Goal: Information Seeking & Learning: Understand process/instructions

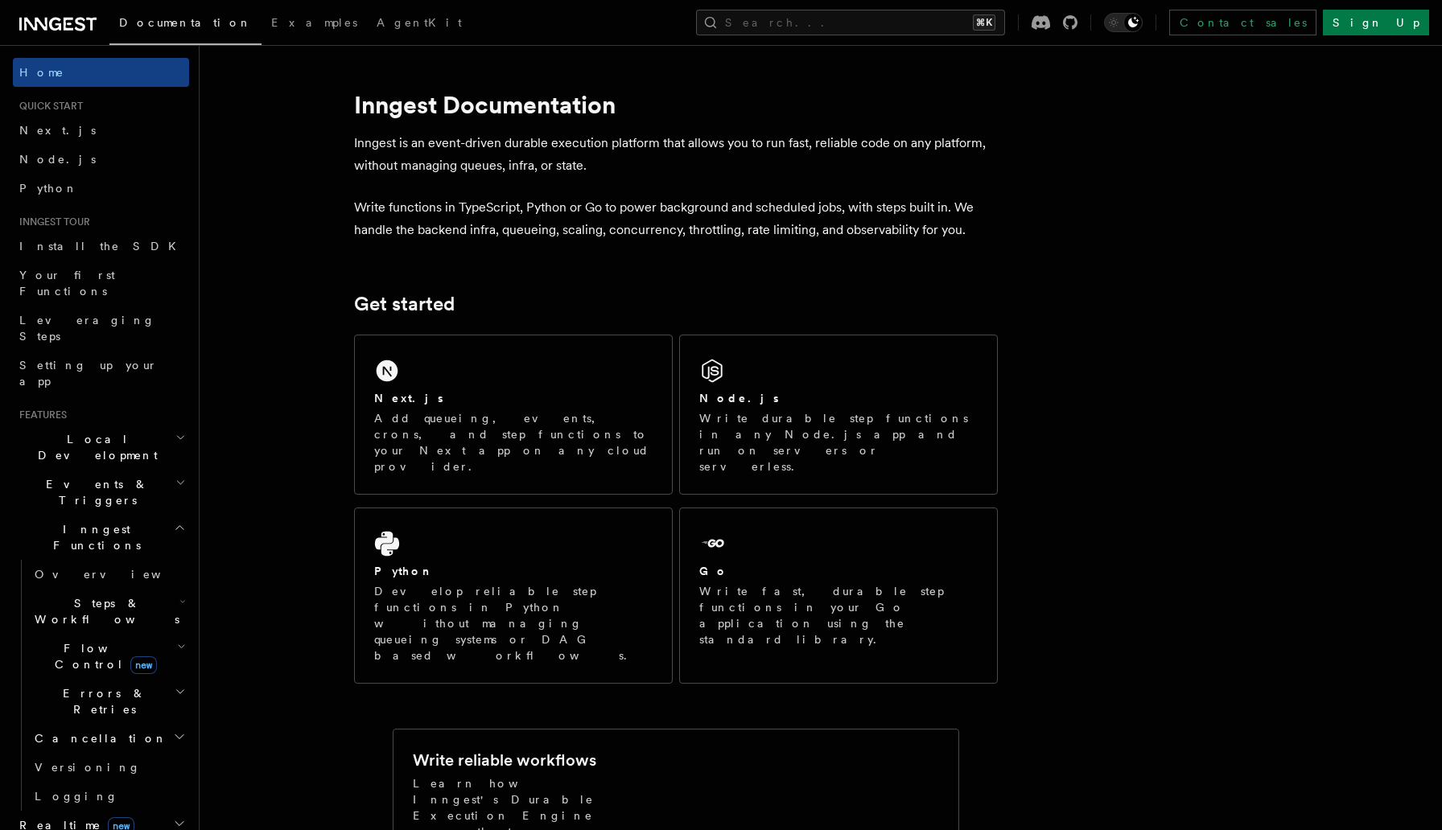
click at [500, 390] on div "Next.js" at bounding box center [513, 398] width 278 height 17
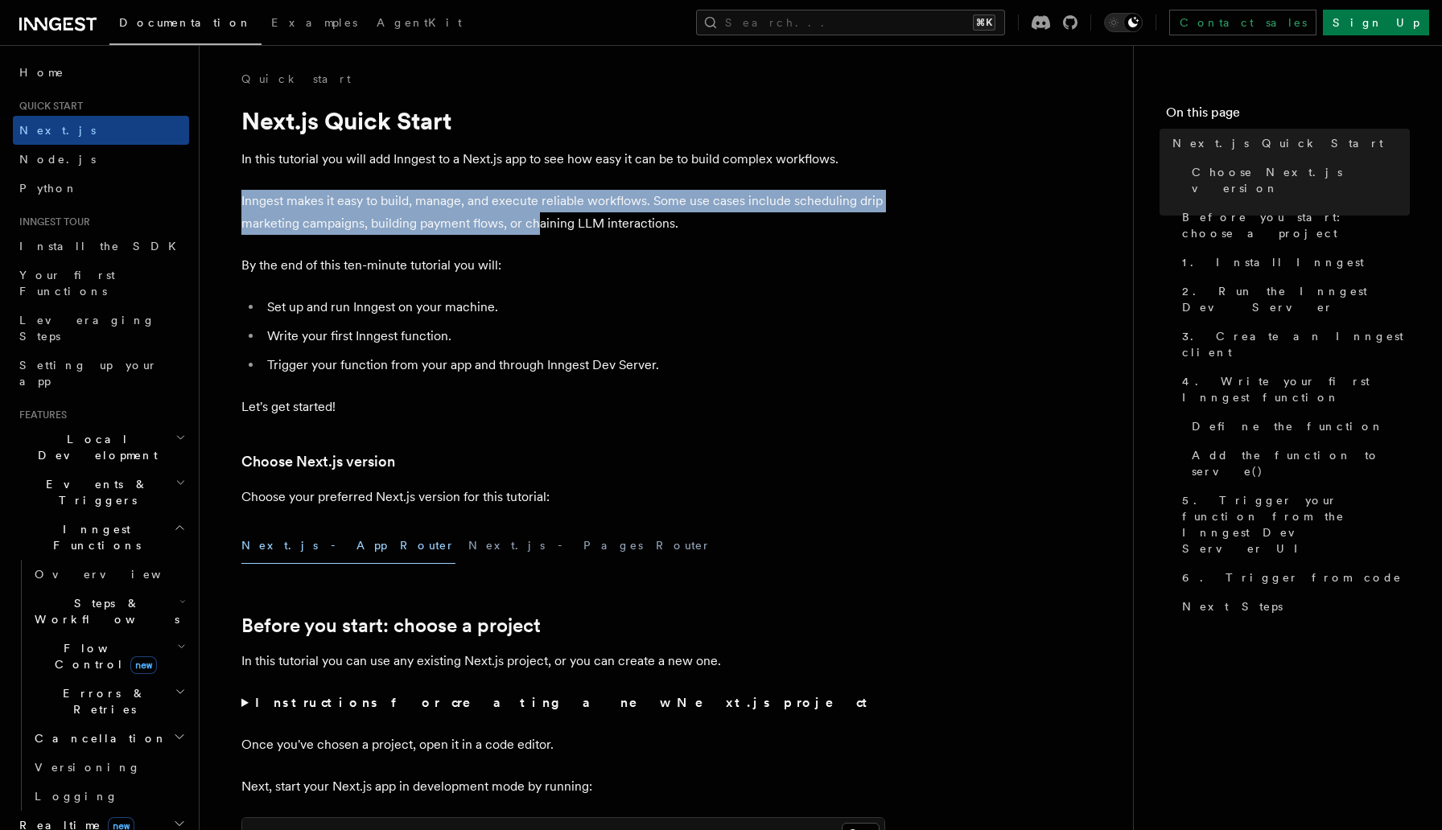
drag, startPoint x: 243, startPoint y: 199, endPoint x: 541, endPoint y: 228, distance: 299.1
click at [541, 229] on p "Inngest makes it easy to build, manage, and execute reliable workflows. Some us…" at bounding box center [563, 212] width 644 height 45
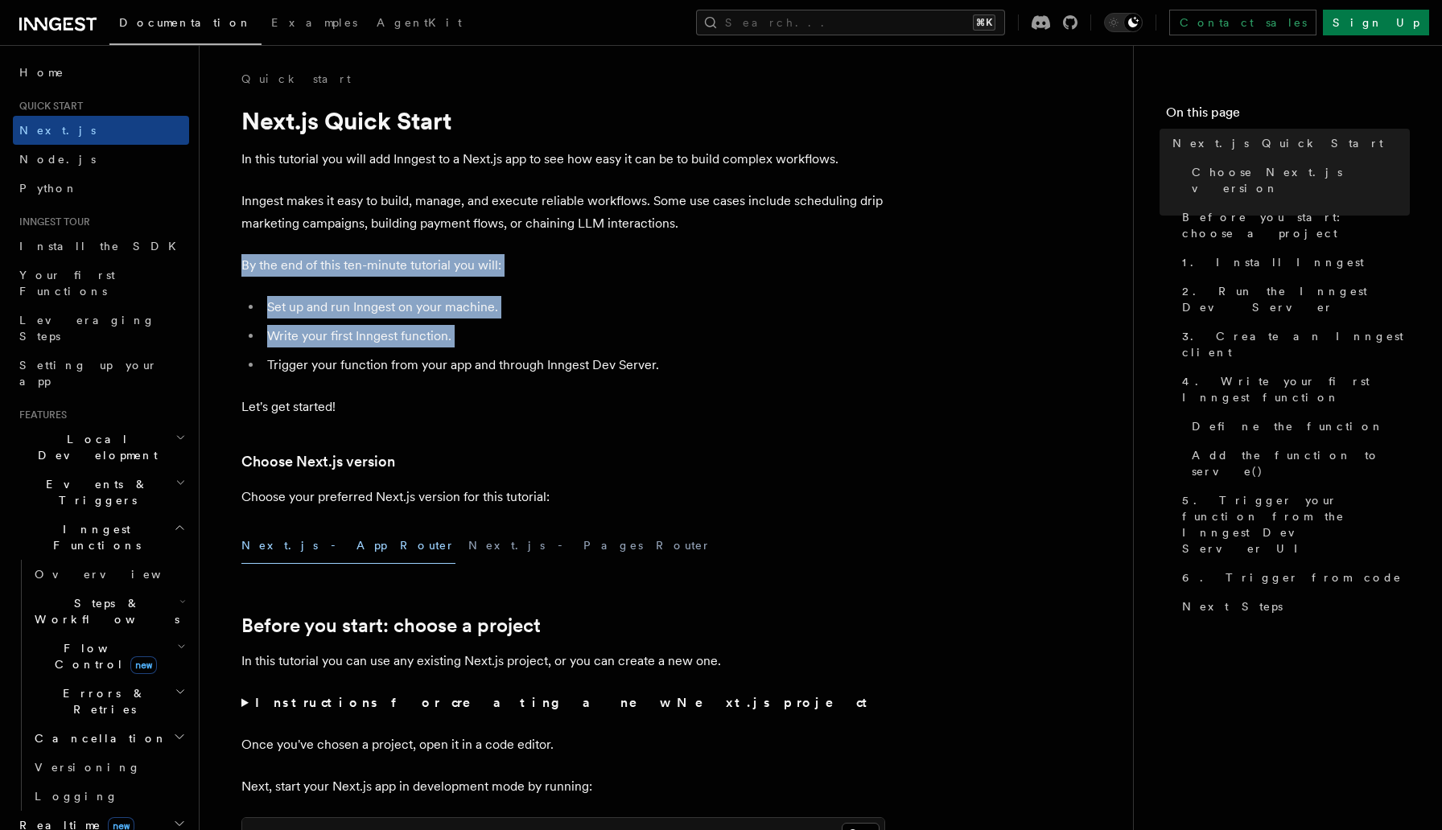
drag, startPoint x: 241, startPoint y: 267, endPoint x: 557, endPoint y: 348, distance: 325.7
click at [557, 348] on ul "Set up and run Inngest on your machine. Write your first Inngest function. Trig…" at bounding box center [563, 336] width 644 height 80
drag, startPoint x: 270, startPoint y: 311, endPoint x: 599, endPoint y: 344, distance: 329.9
click at [598, 344] on ul "Set up and run Inngest on your machine. Write your first Inngest function. Trig…" at bounding box center [563, 336] width 644 height 80
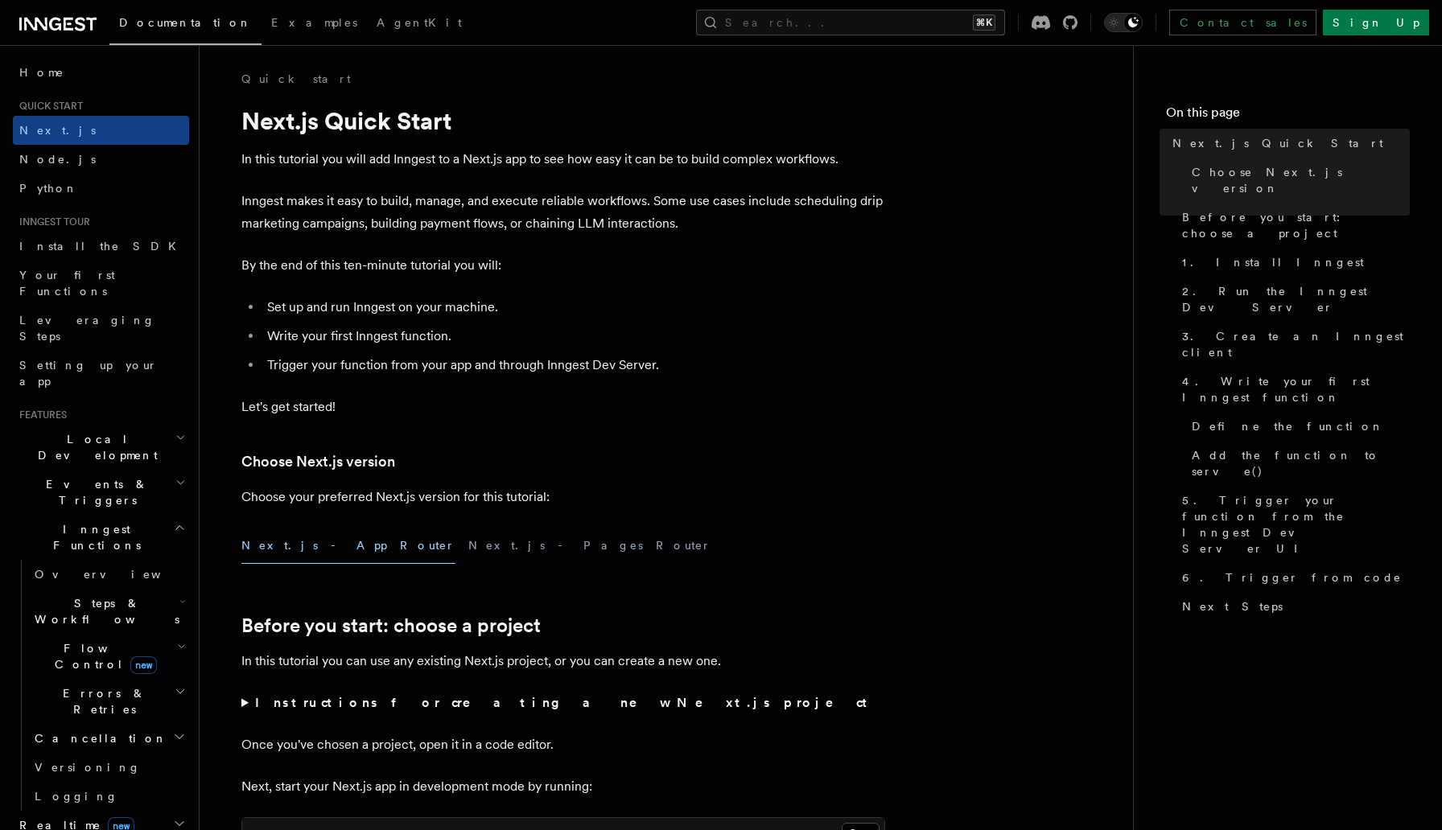
click at [652, 459] on h3 "Choose Next.js version" at bounding box center [563, 462] width 644 height 23
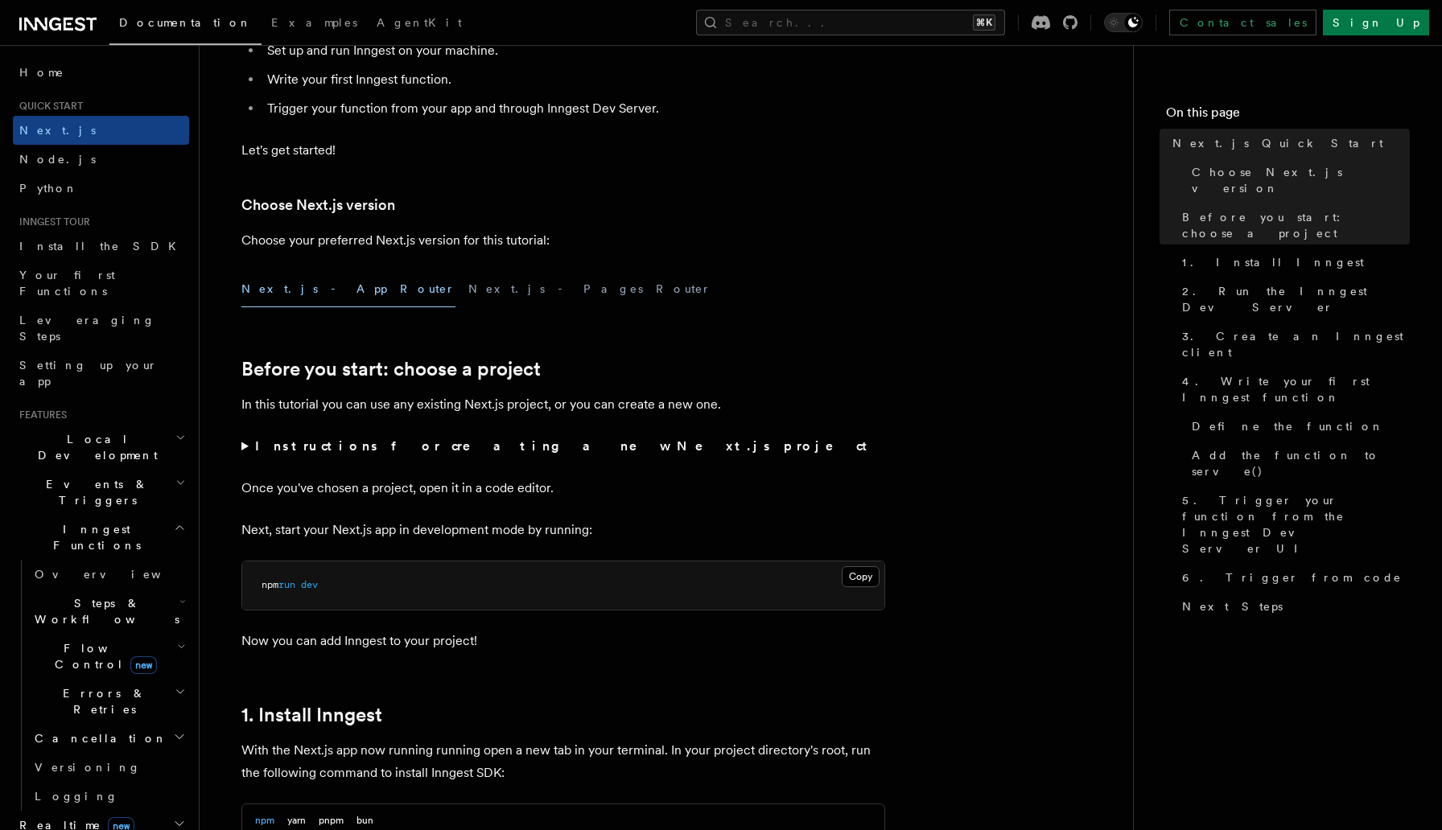
scroll to position [260, 0]
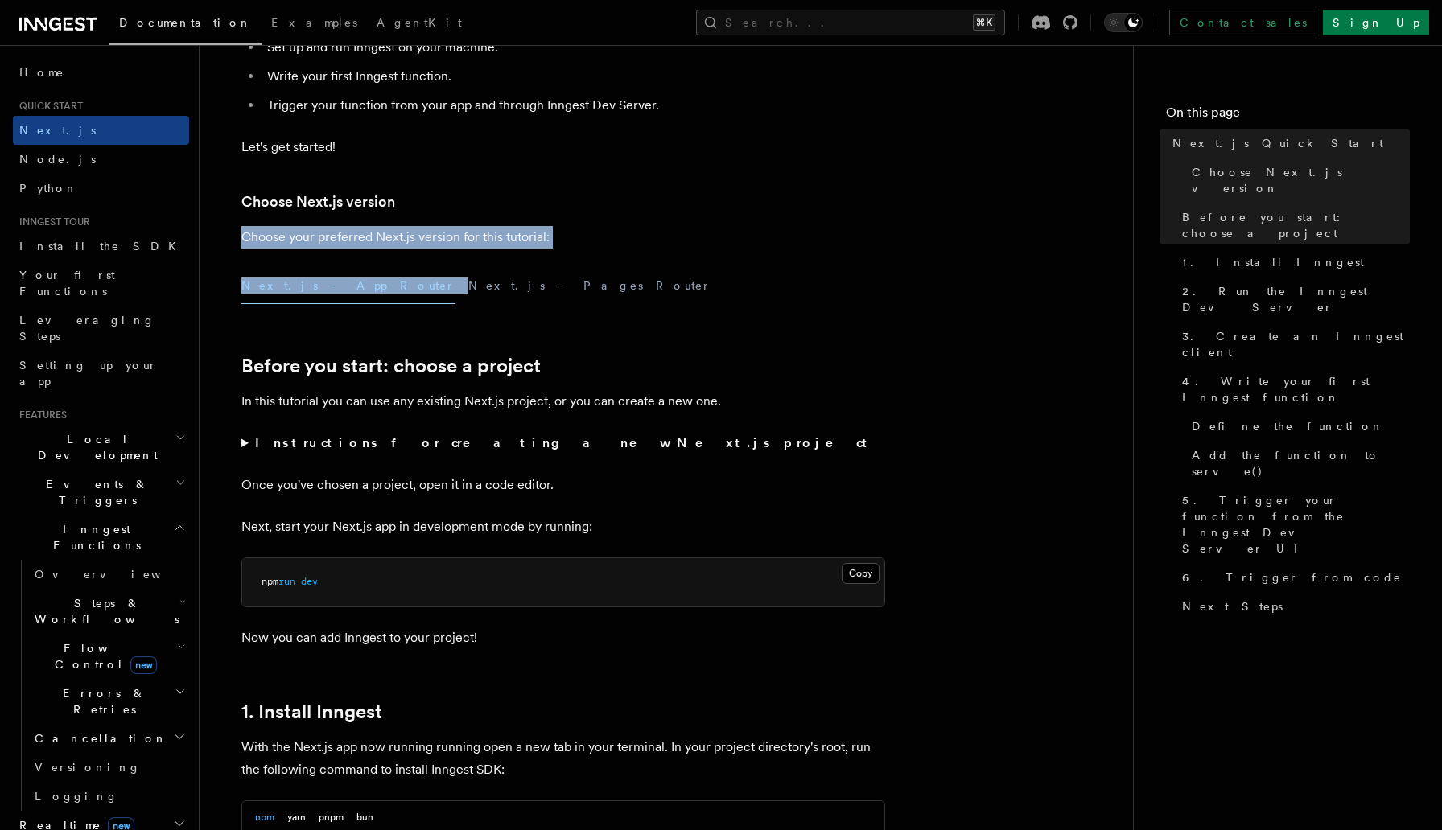
drag, startPoint x: 244, startPoint y: 241, endPoint x: 602, endPoint y: 261, distance: 358.5
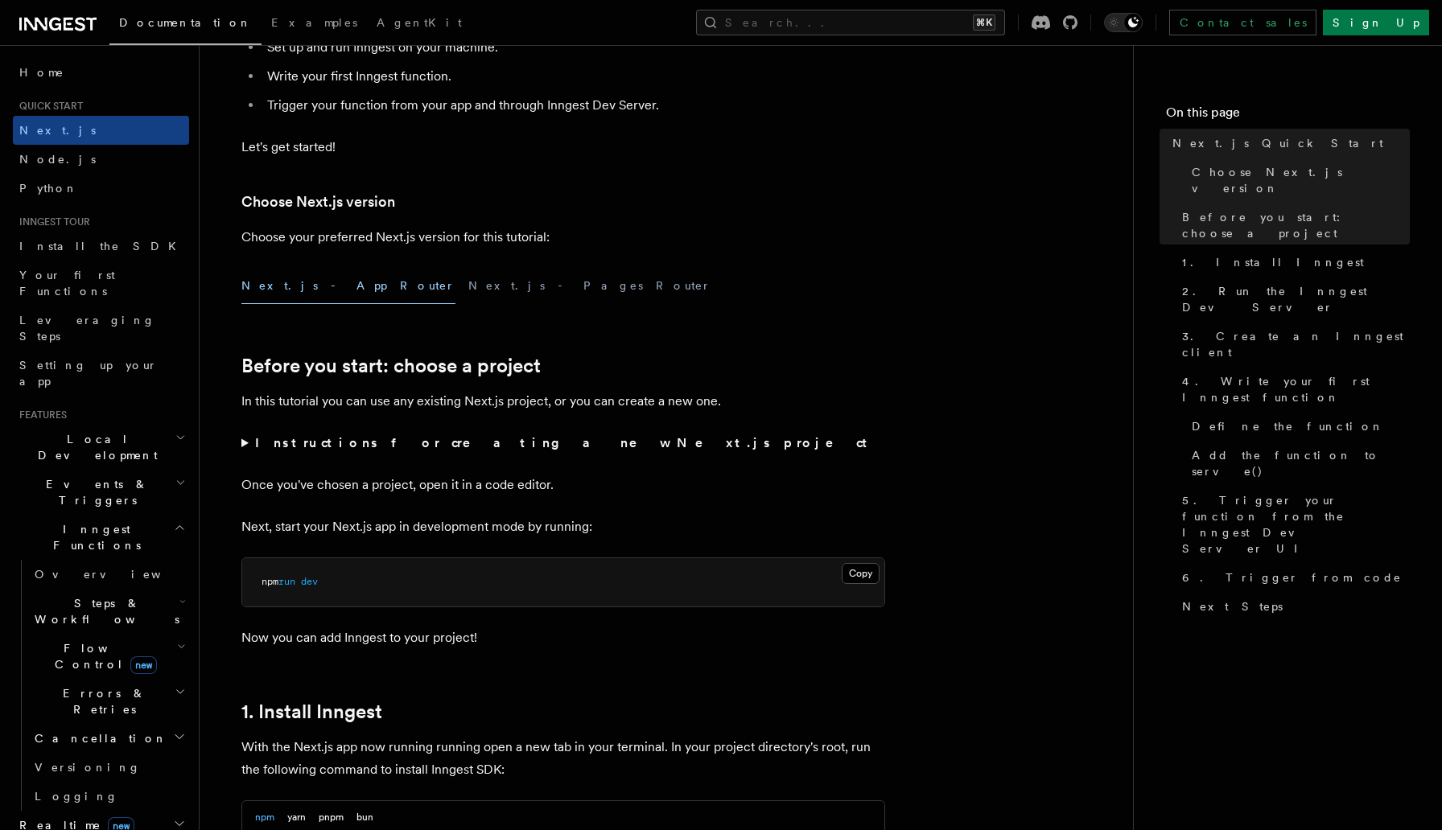
click at [646, 360] on h2 "Before you start: choose a project" at bounding box center [563, 366] width 644 height 23
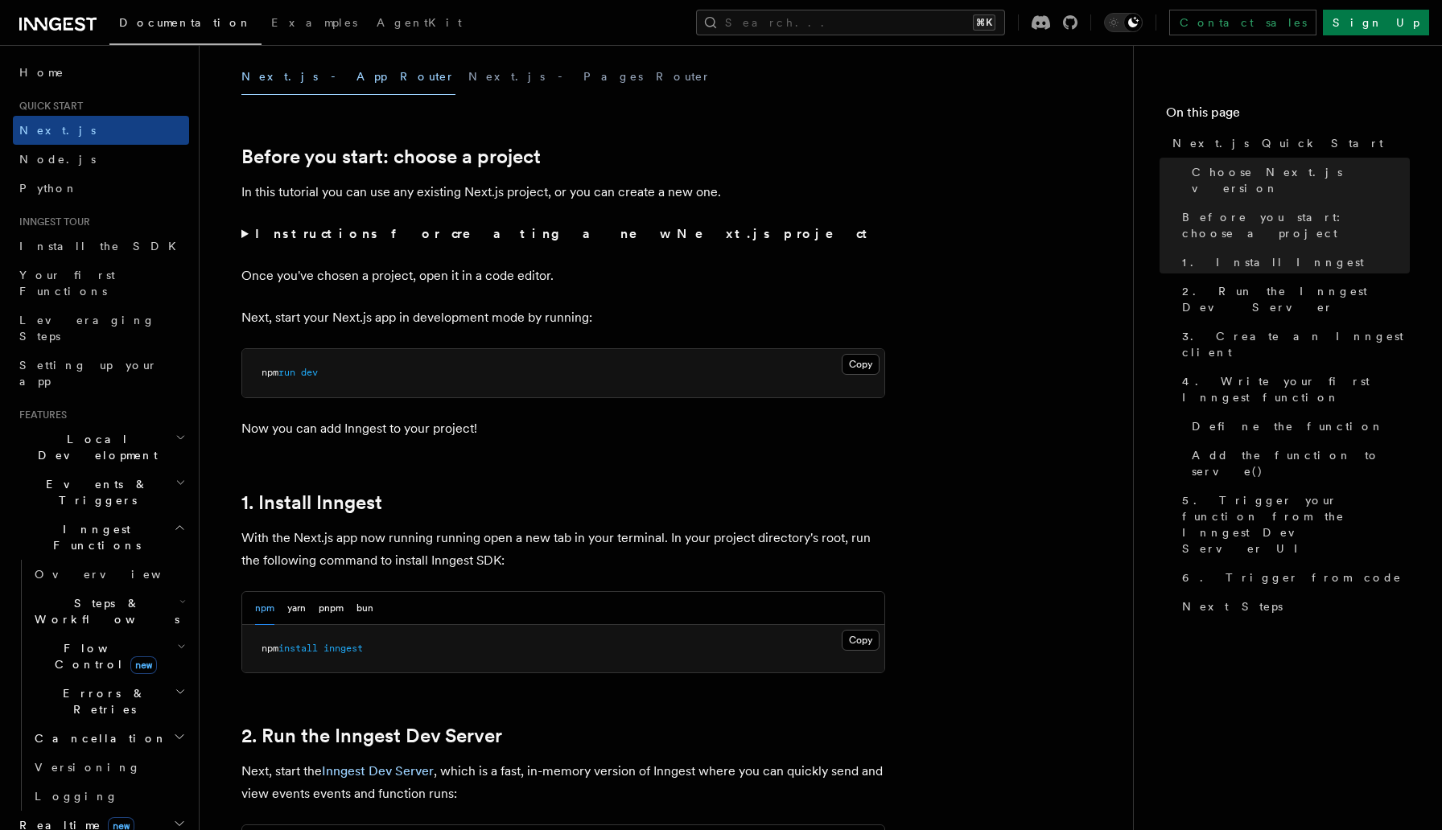
scroll to position [474, 0]
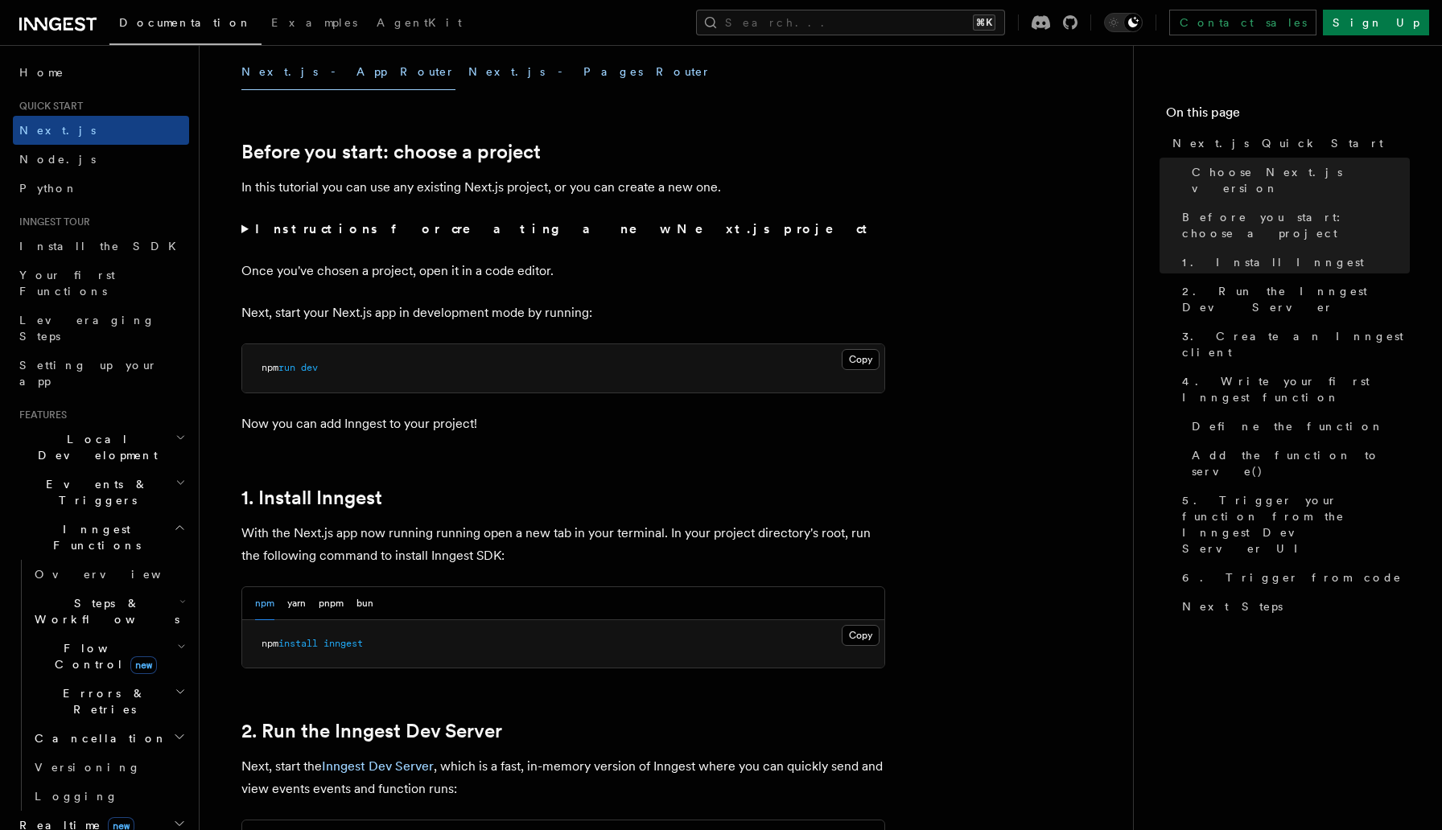
click at [468, 76] on button "Next.js - Pages Router" at bounding box center [589, 72] width 243 height 36
click at [293, 75] on button "Next.js - App Router" at bounding box center [348, 72] width 214 height 36
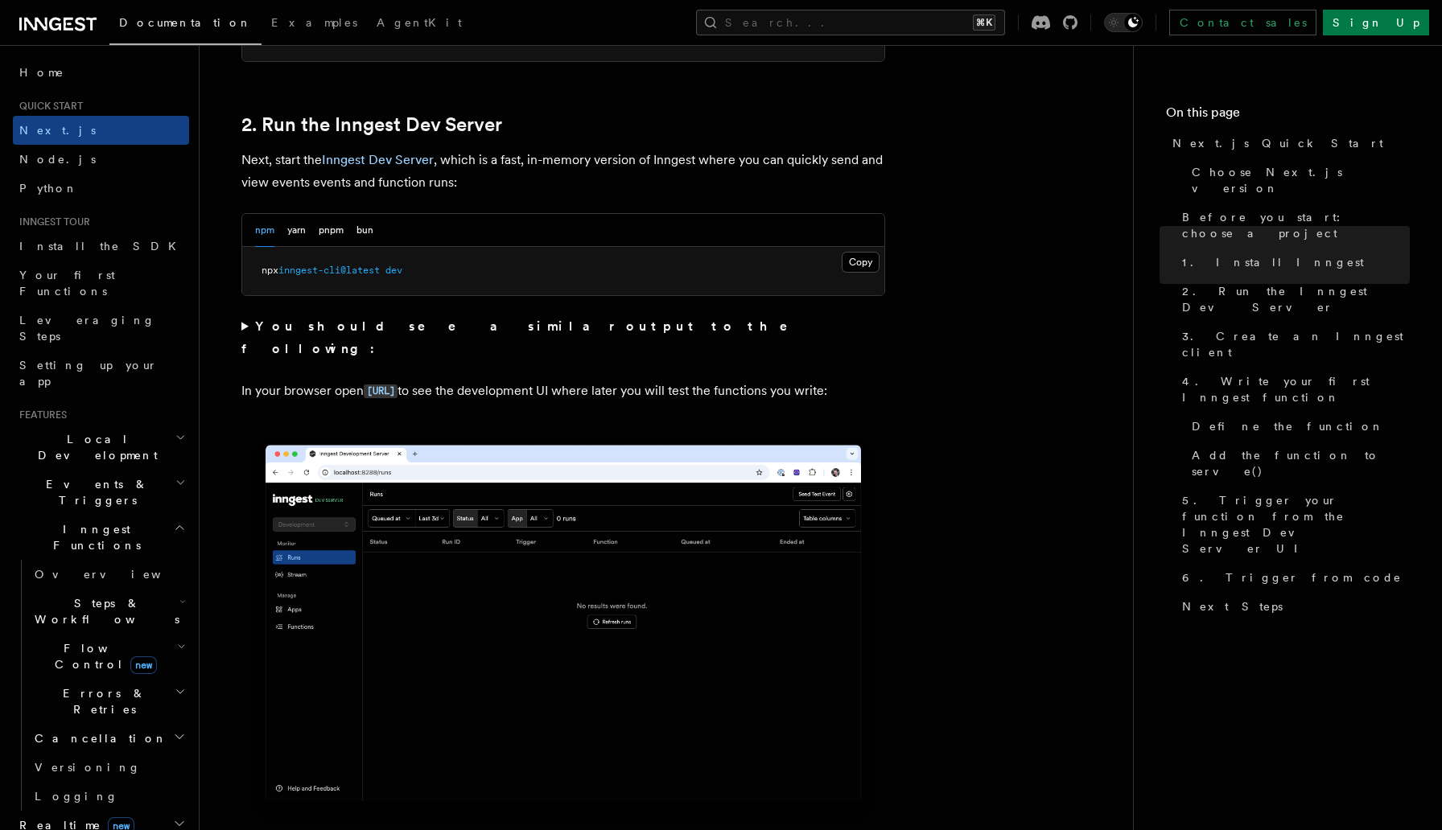
scroll to position [1080, 0]
click at [321, 232] on button "pnpm" at bounding box center [331, 231] width 25 height 33
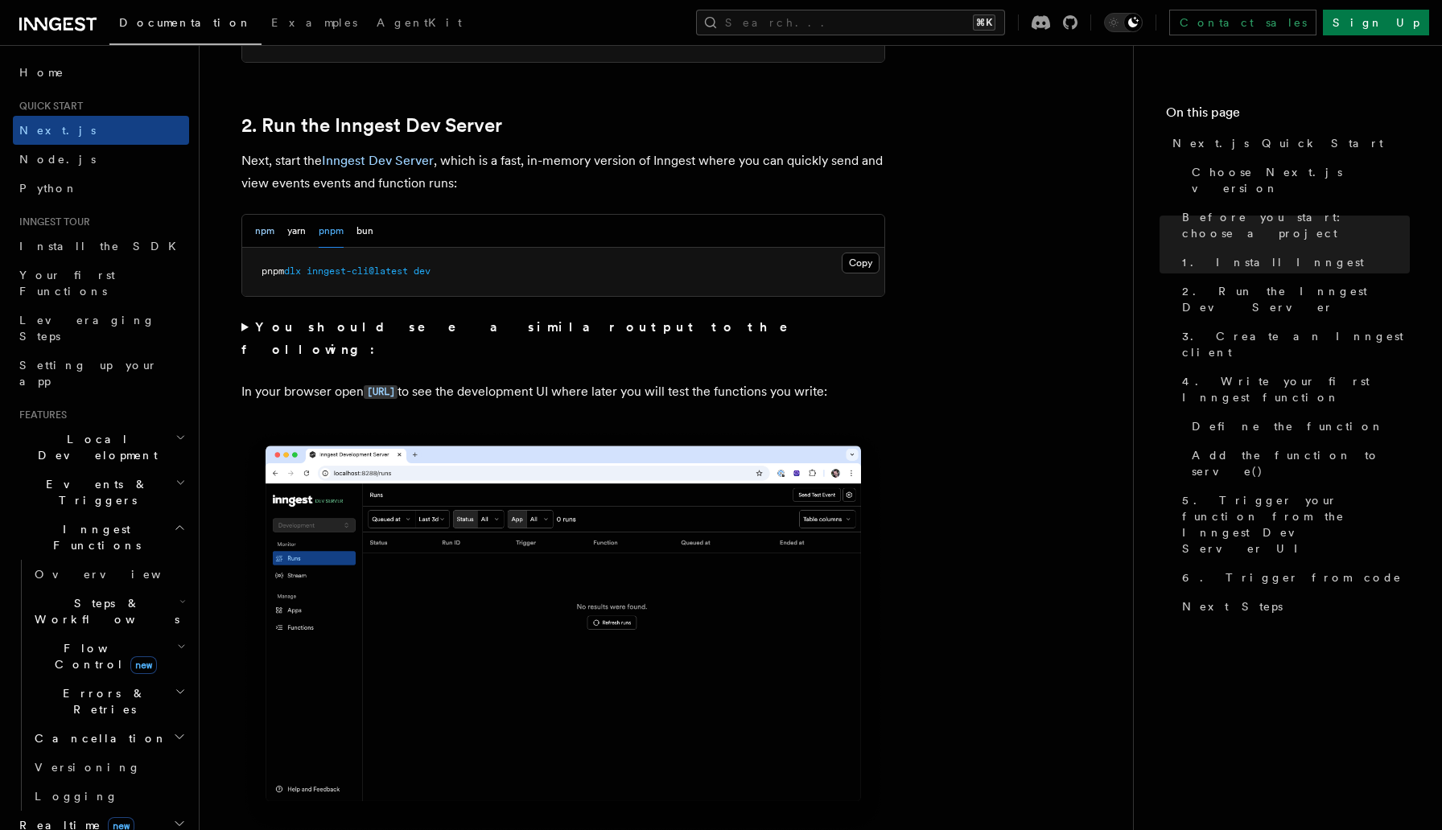
click at [259, 228] on button "npm" at bounding box center [264, 231] width 19 height 33
click at [857, 261] on button "Copy Copied" at bounding box center [860, 263] width 38 height 21
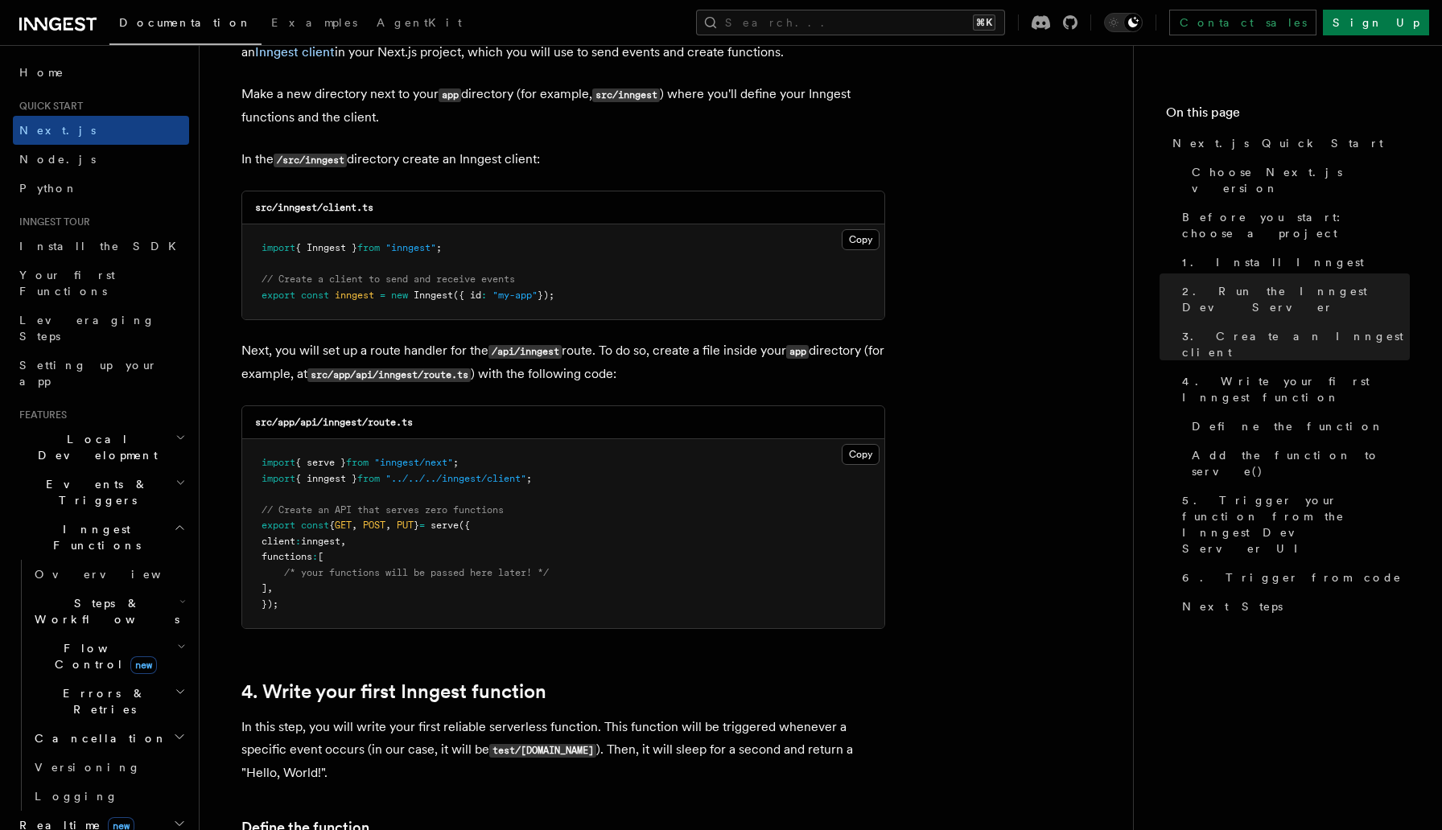
scroll to position [1981, 0]
click at [850, 241] on button "Copy Copied" at bounding box center [860, 240] width 38 height 21
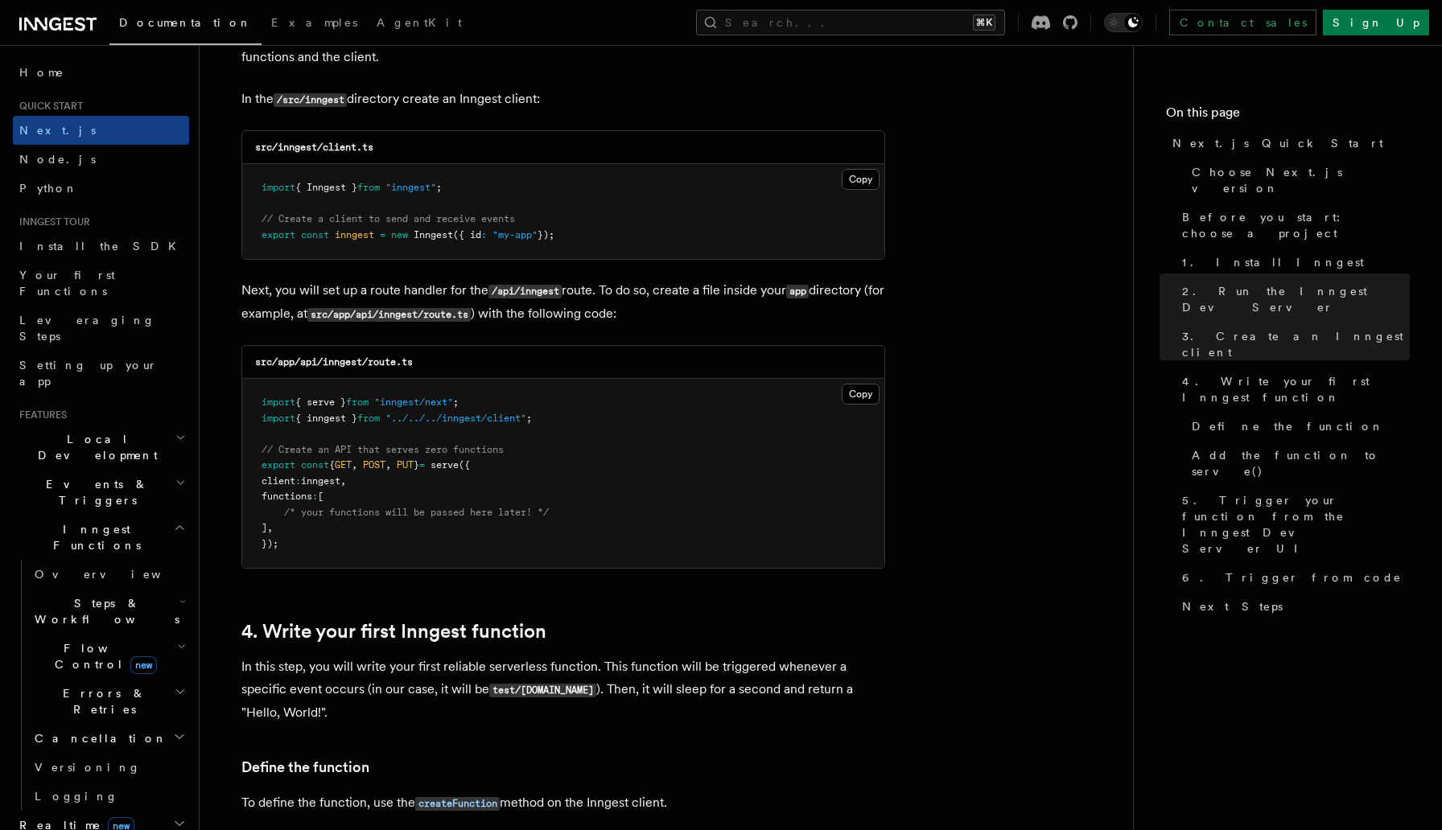
scroll to position [2044, 0]
click at [850, 397] on button "Copy Copied" at bounding box center [860, 392] width 38 height 21
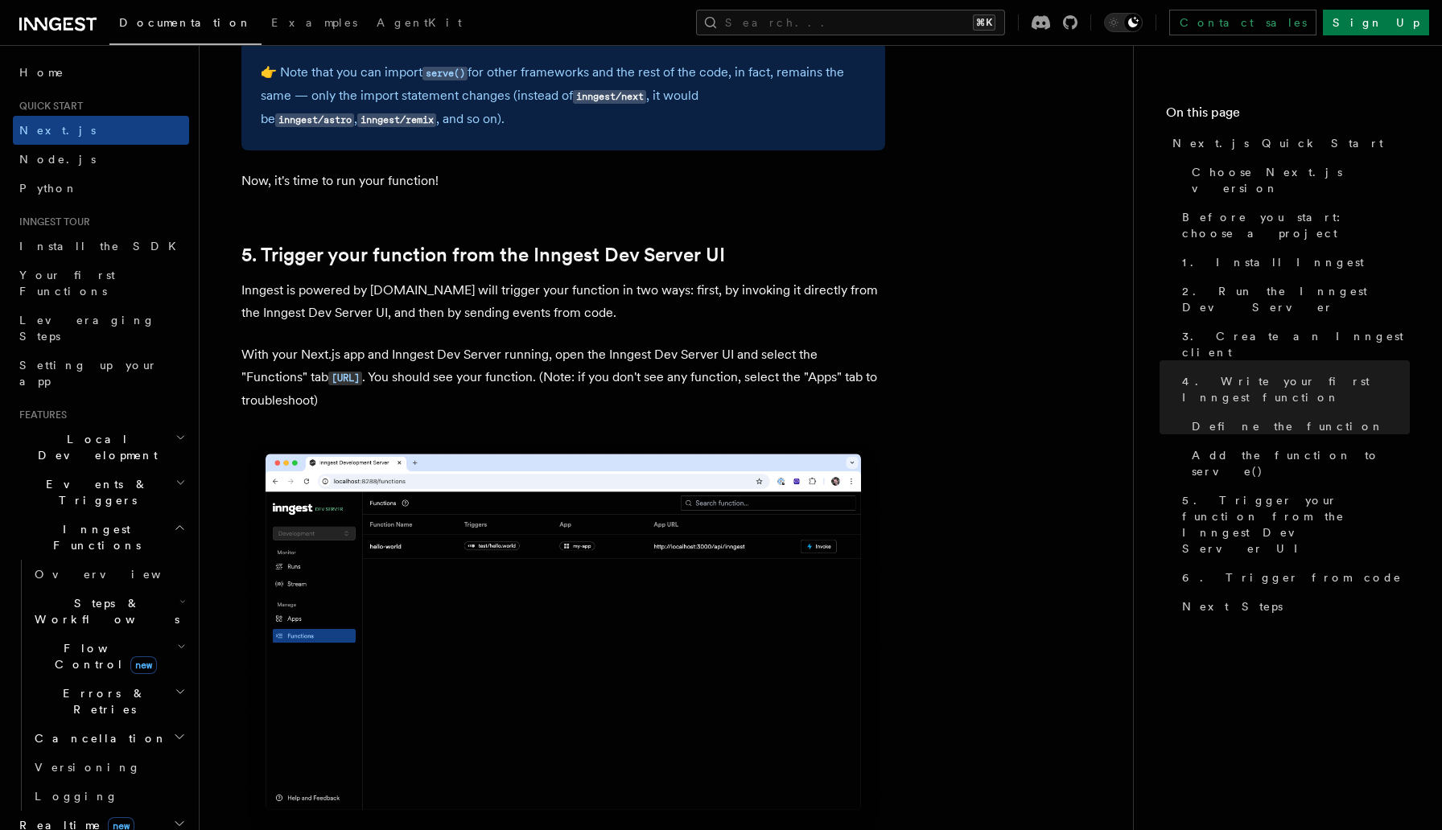
scroll to position [3620, 0]
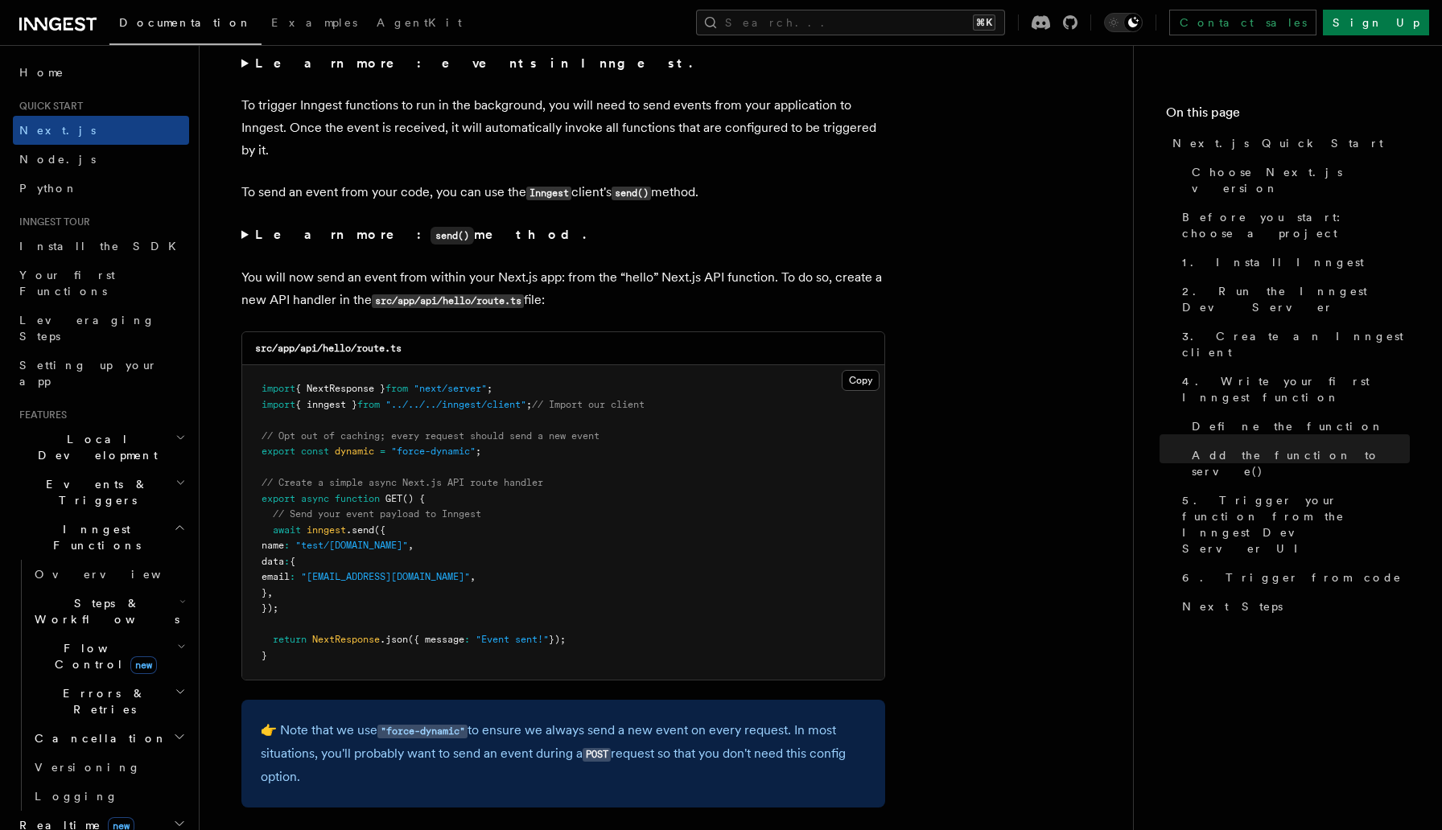
scroll to position [2434, 0]
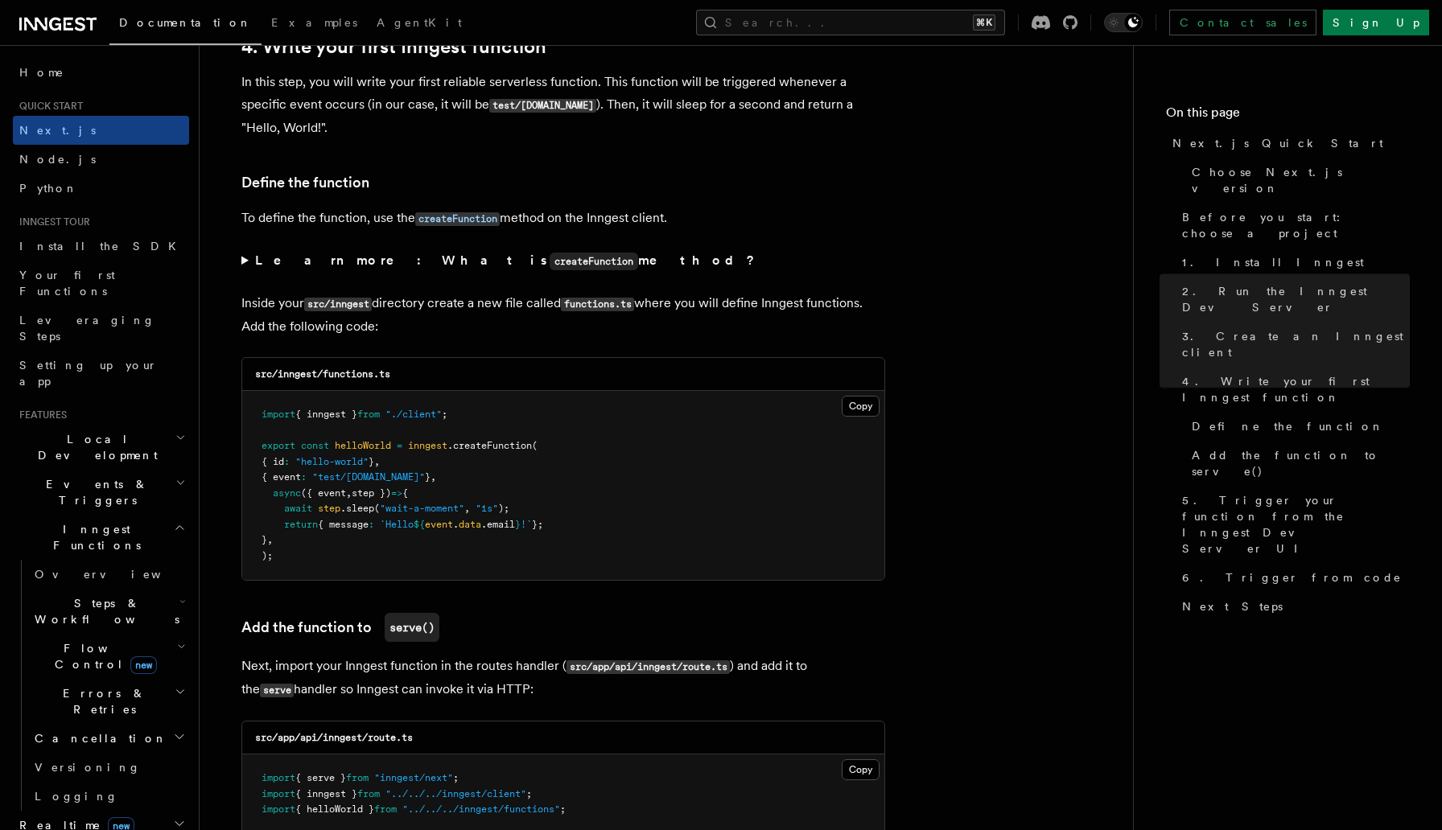
scroll to position [2634, 0]
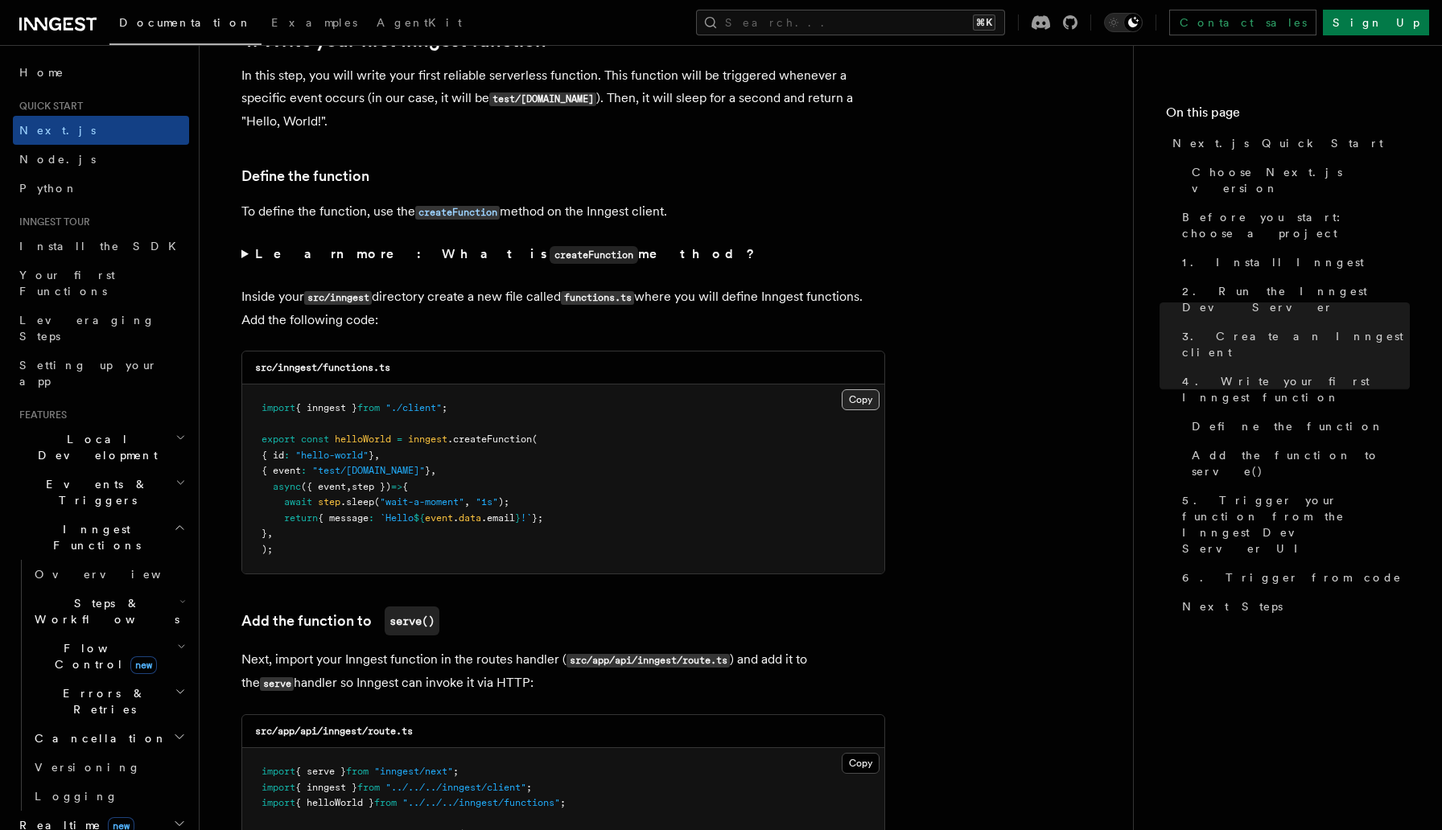
click at [850, 408] on button "Copy Copied" at bounding box center [860, 399] width 38 height 21
